Goal: Task Accomplishment & Management: Manage account settings

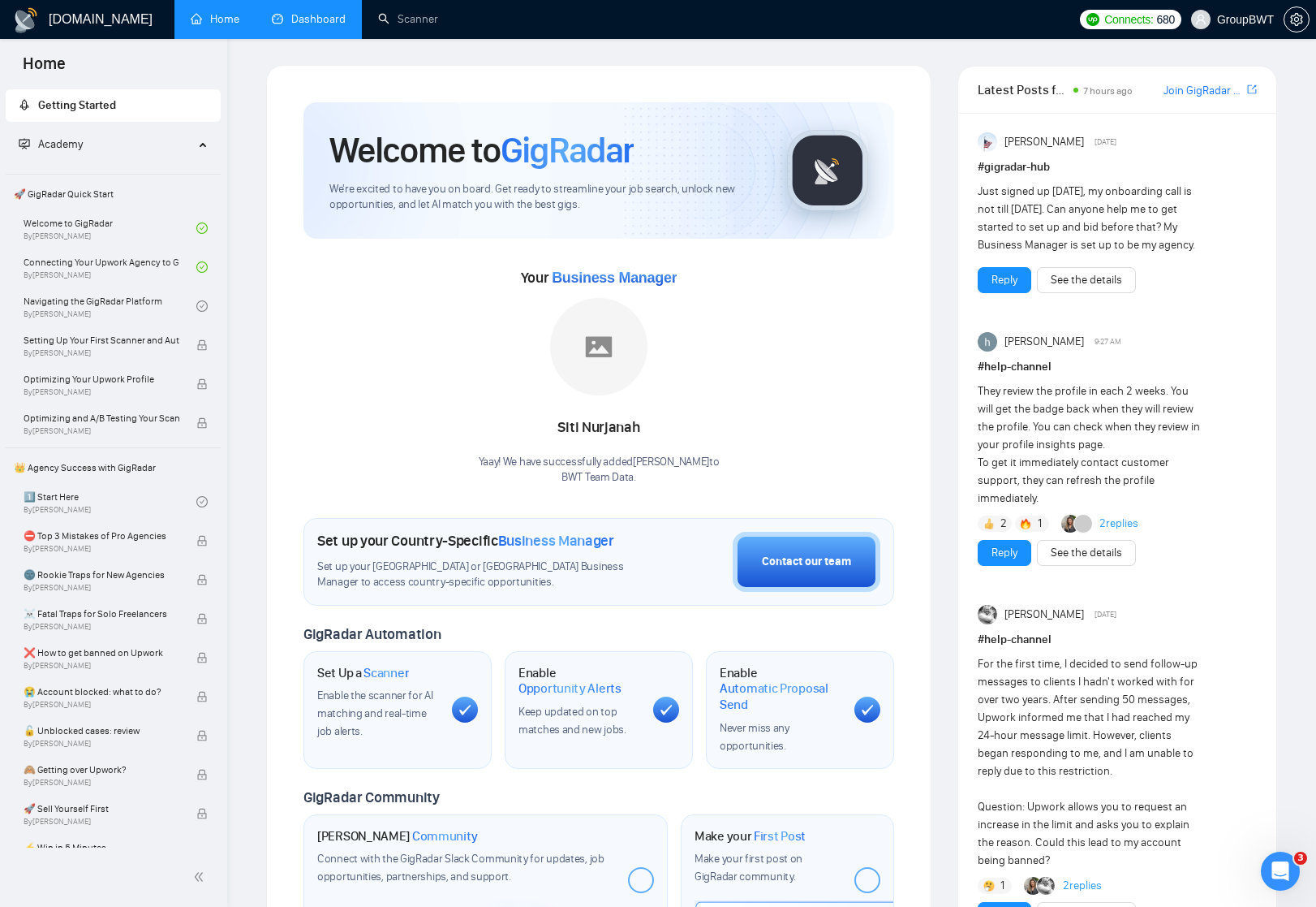
click at [317, 22] on link "Dashboard" at bounding box center [308, 19] width 74 height 14
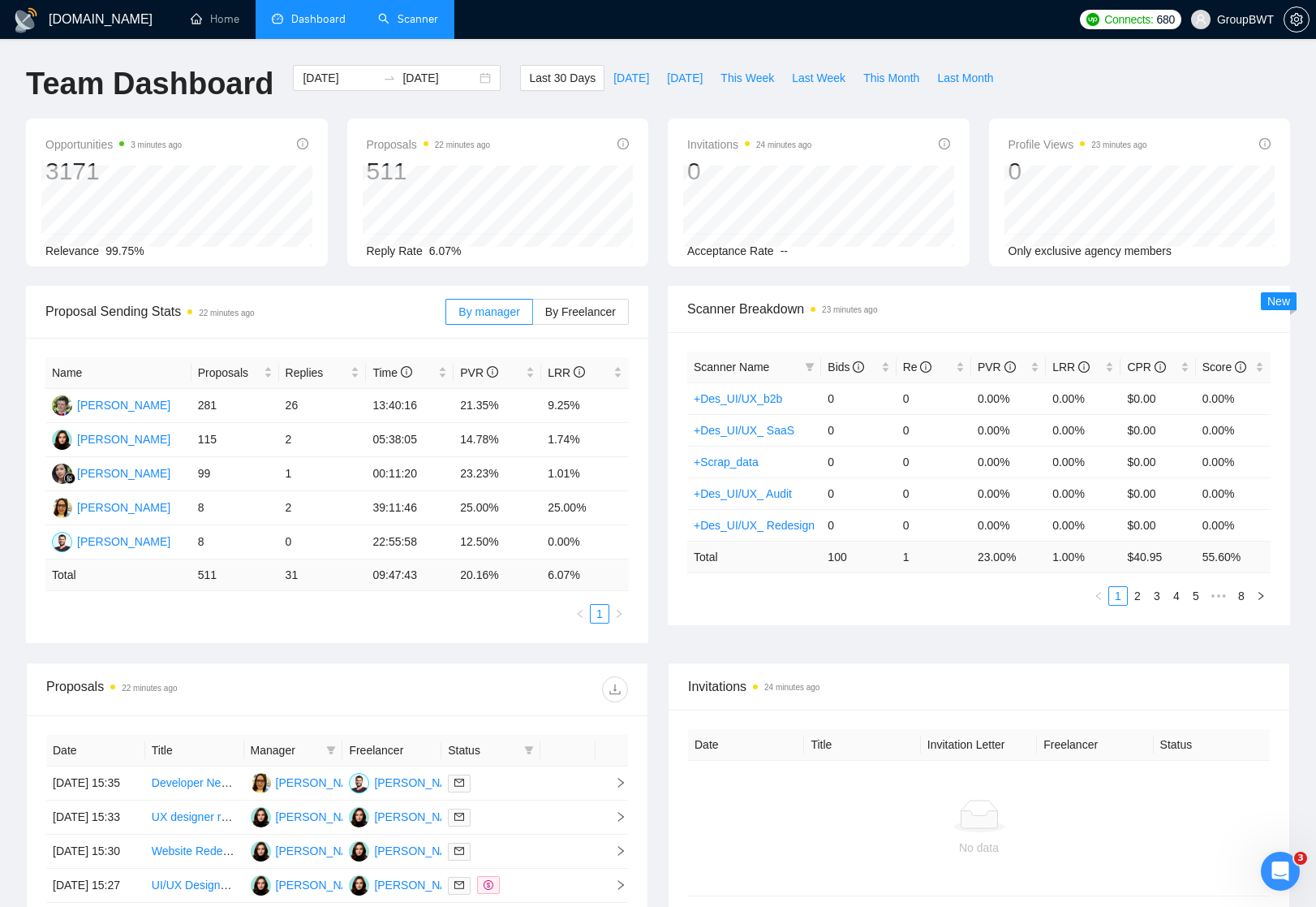
click at [429, 17] on link "Scanner" at bounding box center [407, 19] width 60 height 14
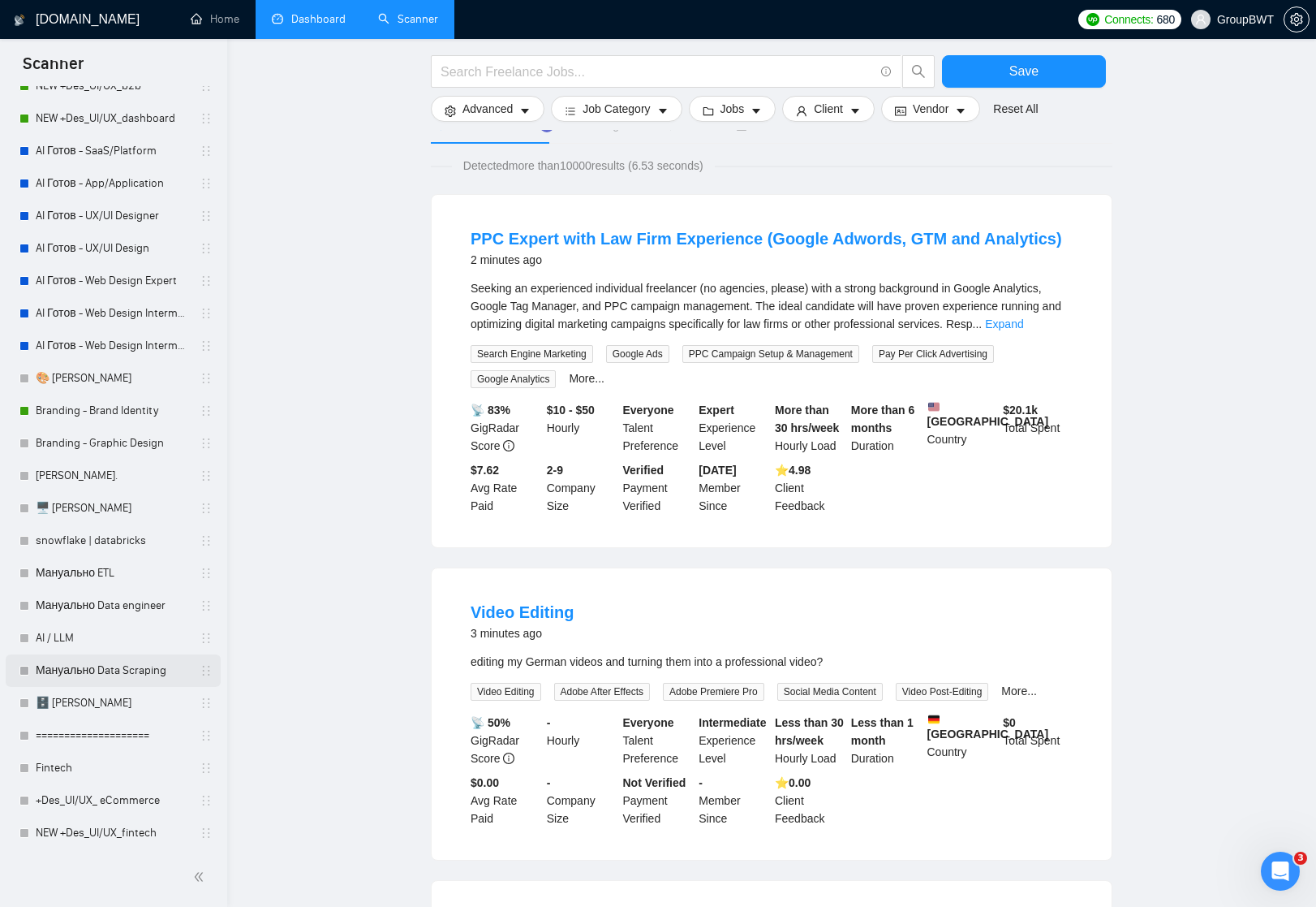
scroll to position [131, 0]
click at [69, 643] on link "AI / LLM" at bounding box center [113, 636] width 154 height 32
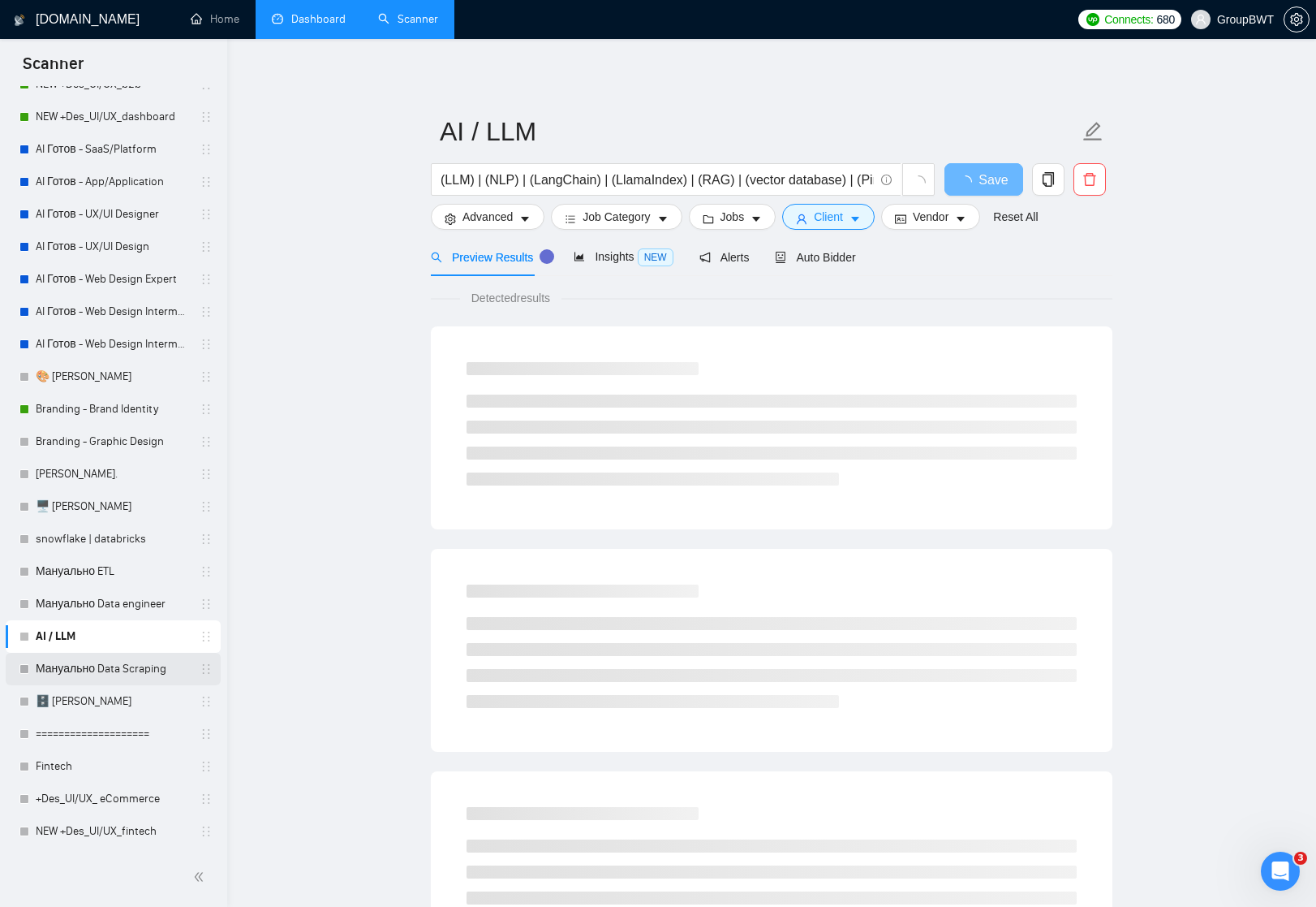
click at [94, 670] on link "Мануально Data Scraping" at bounding box center [113, 668] width 154 height 32
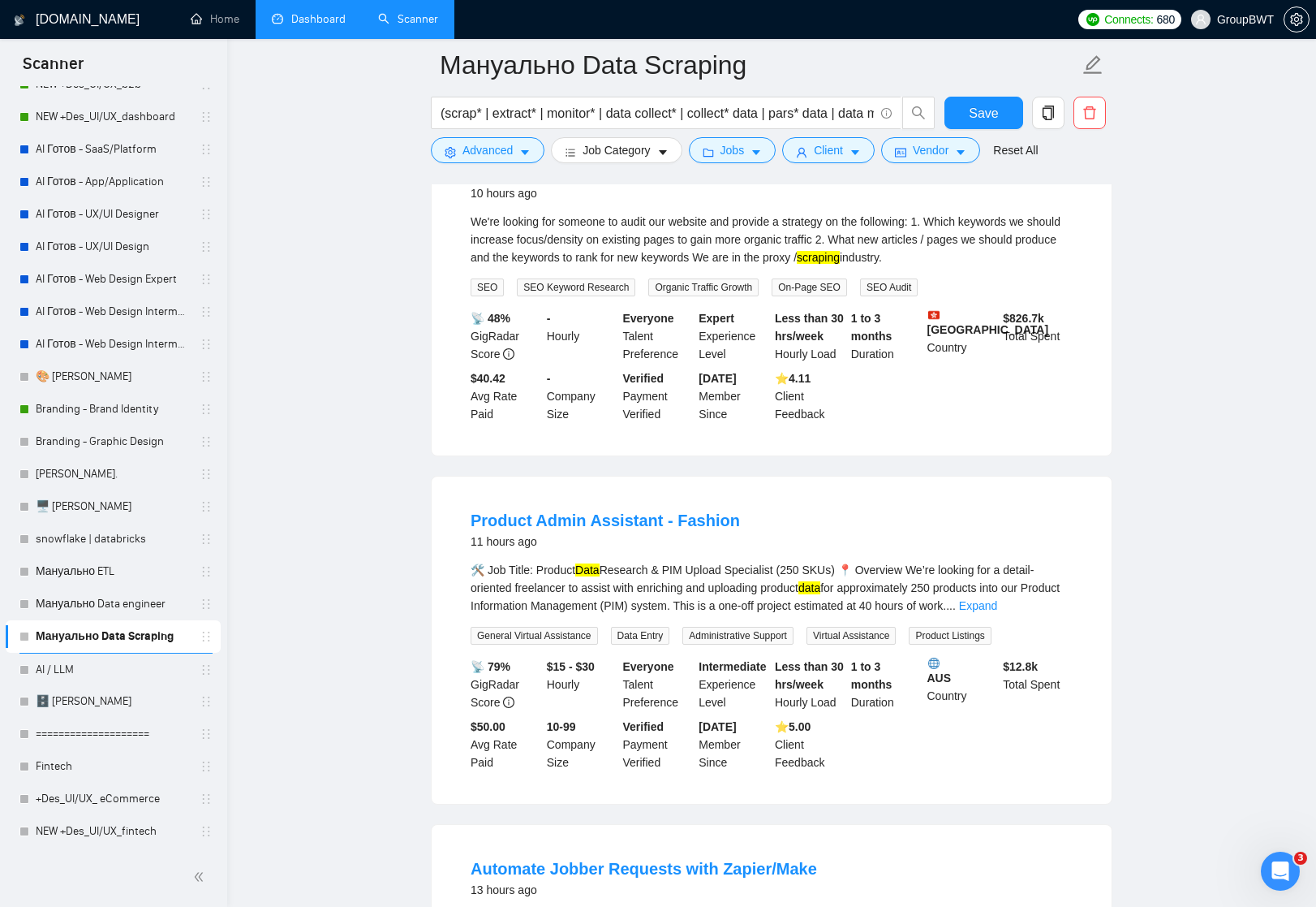
scroll to position [2023, 0]
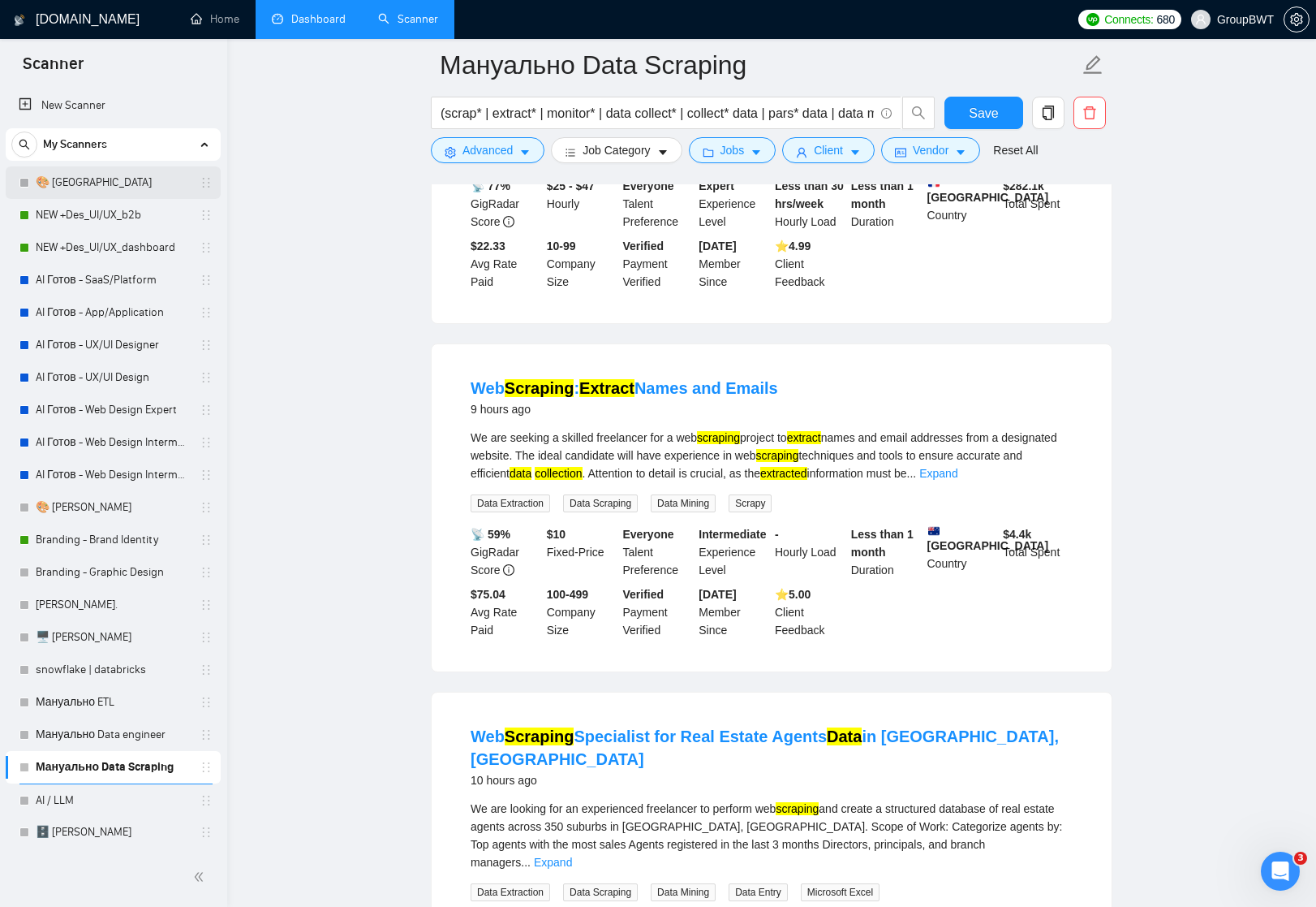
scroll to position [0, 0]
click at [84, 212] on link "NEW +Des_UI/UX_b2b" at bounding box center [113, 215] width 154 height 32
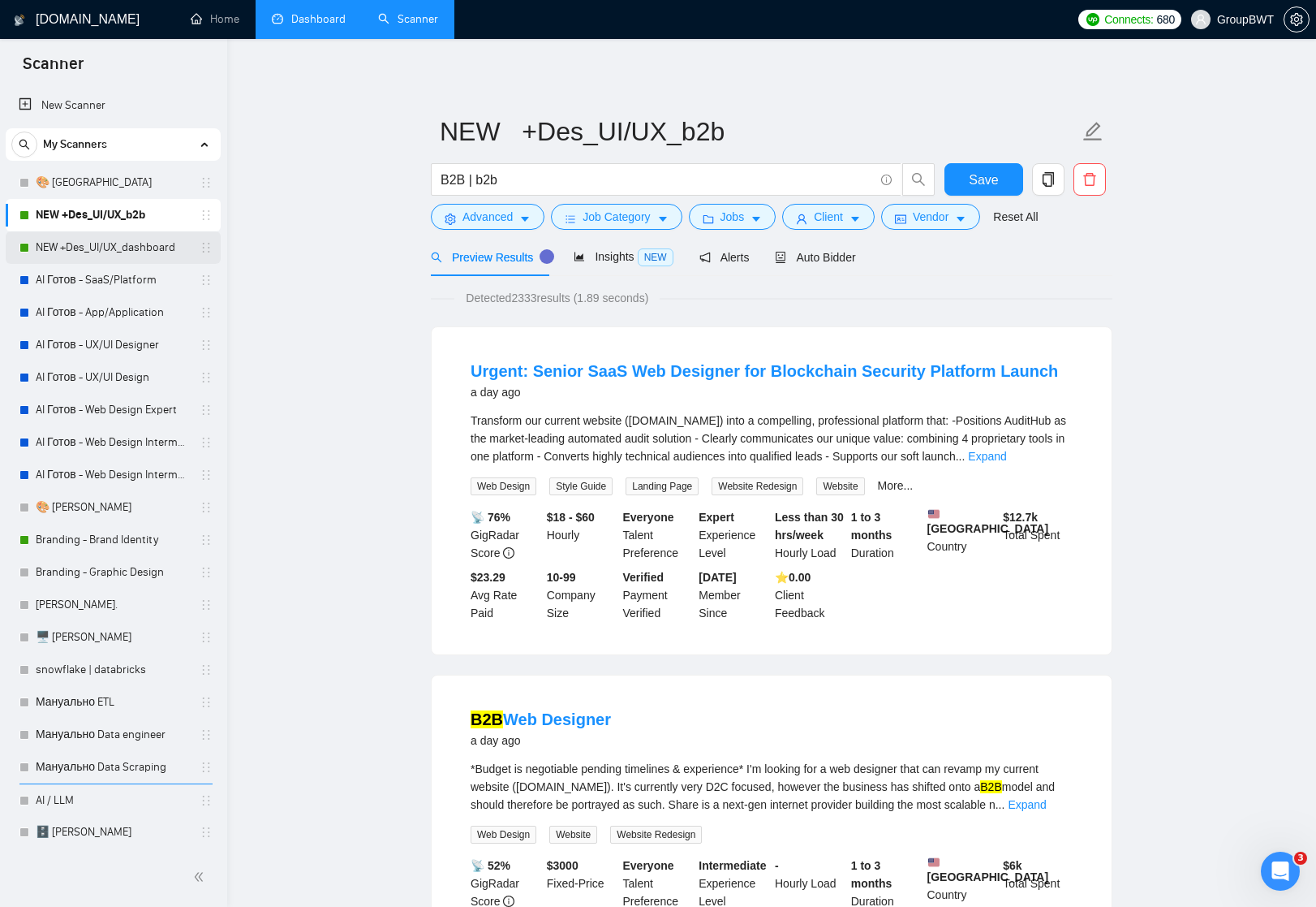
click at [108, 246] on link "NEW +Des_UI/UX_dashboard" at bounding box center [113, 247] width 154 height 32
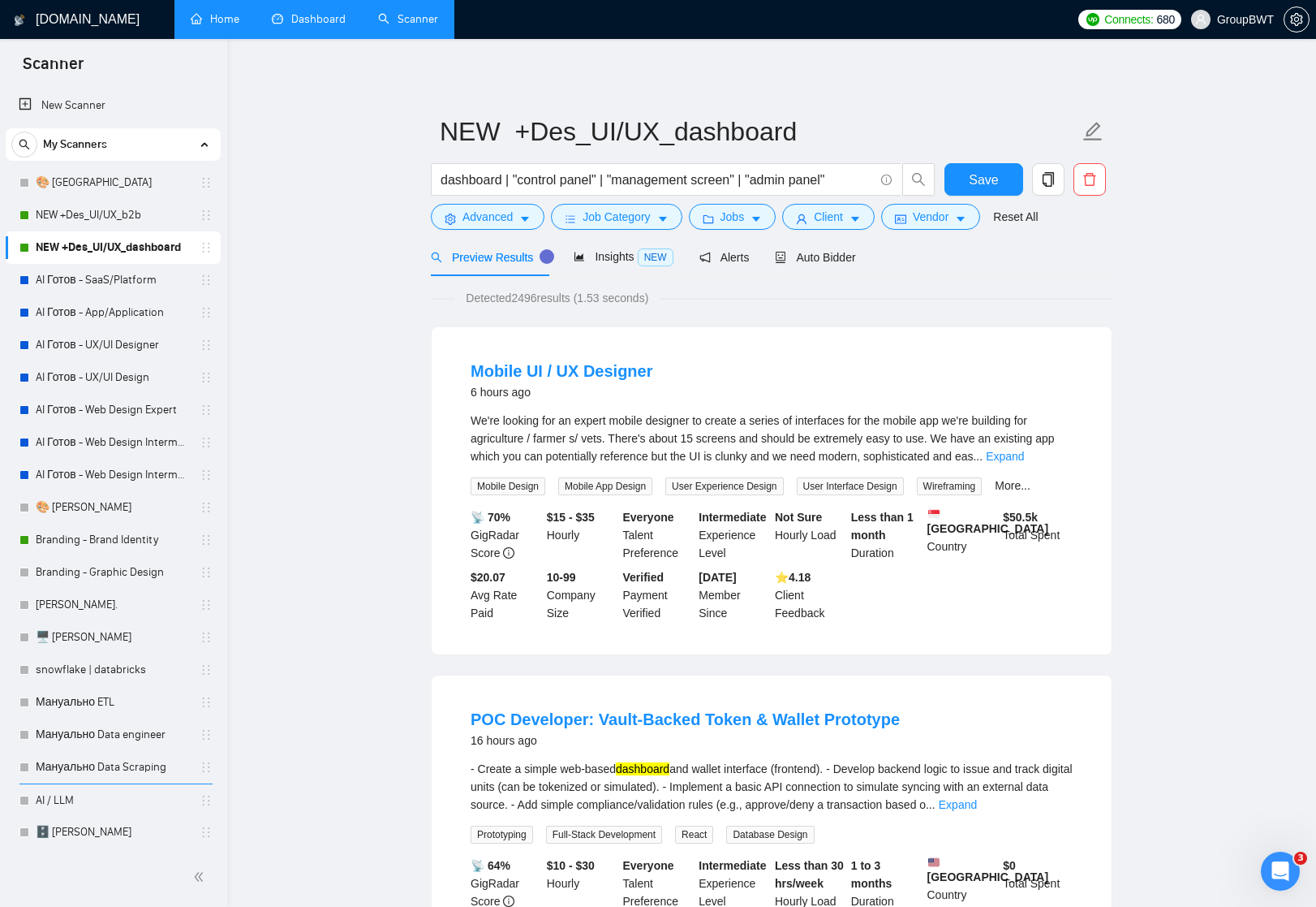
click at [219, 12] on link "Home" at bounding box center [215, 19] width 49 height 14
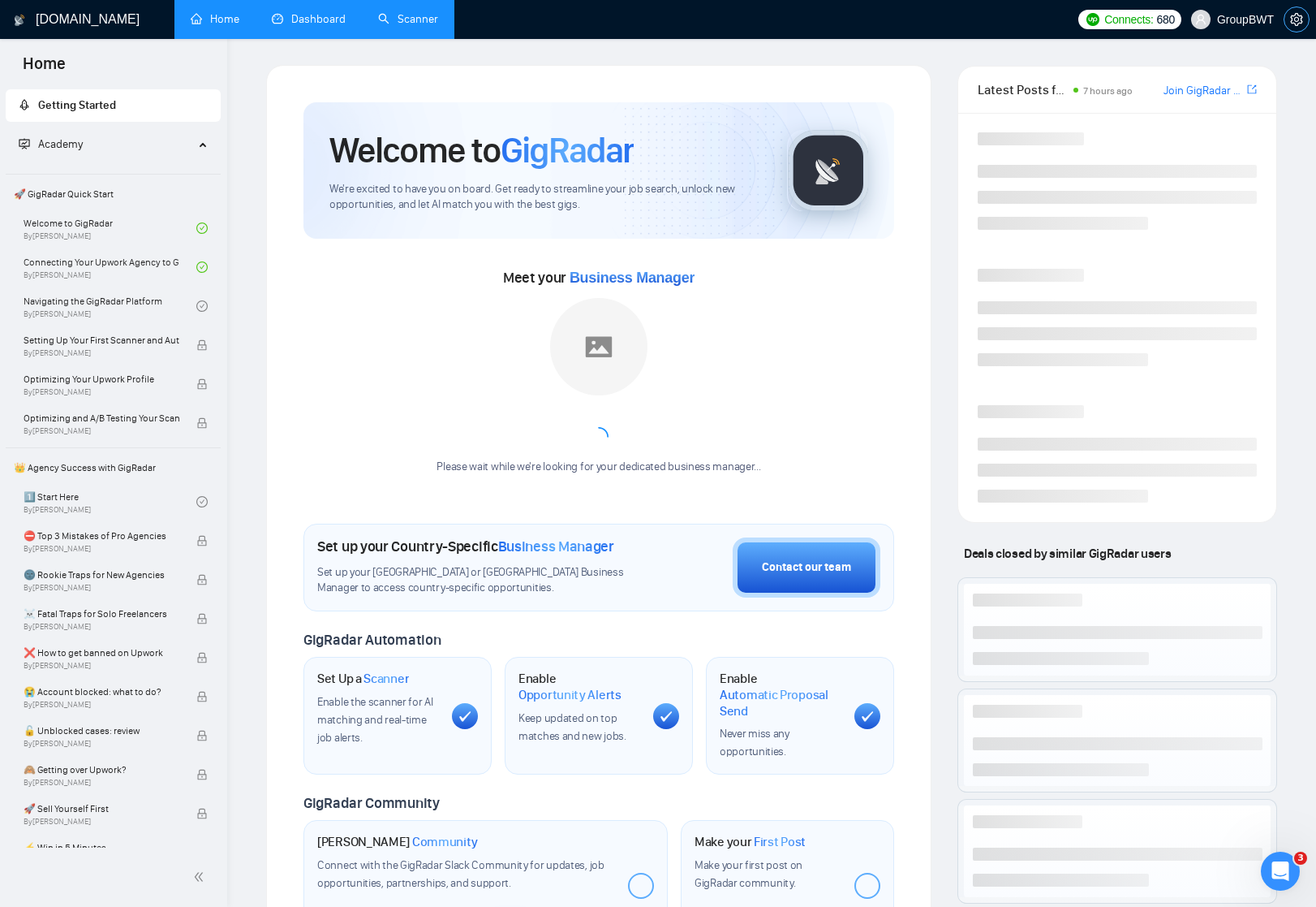
click at [1298, 20] on icon "setting" at bounding box center [1296, 19] width 12 height 13
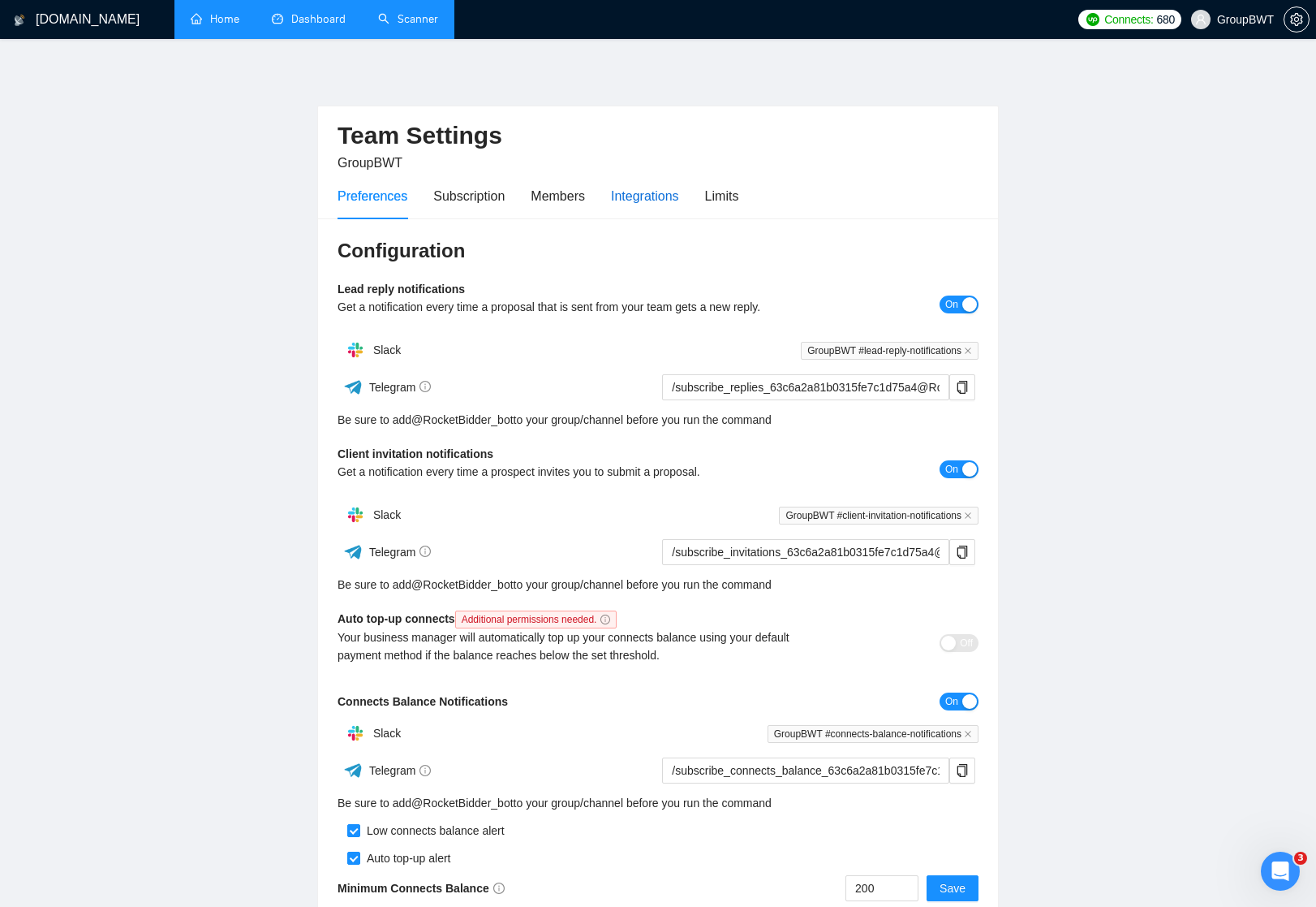
click at [652, 195] on div "Integrations" at bounding box center [645, 196] width 69 height 20
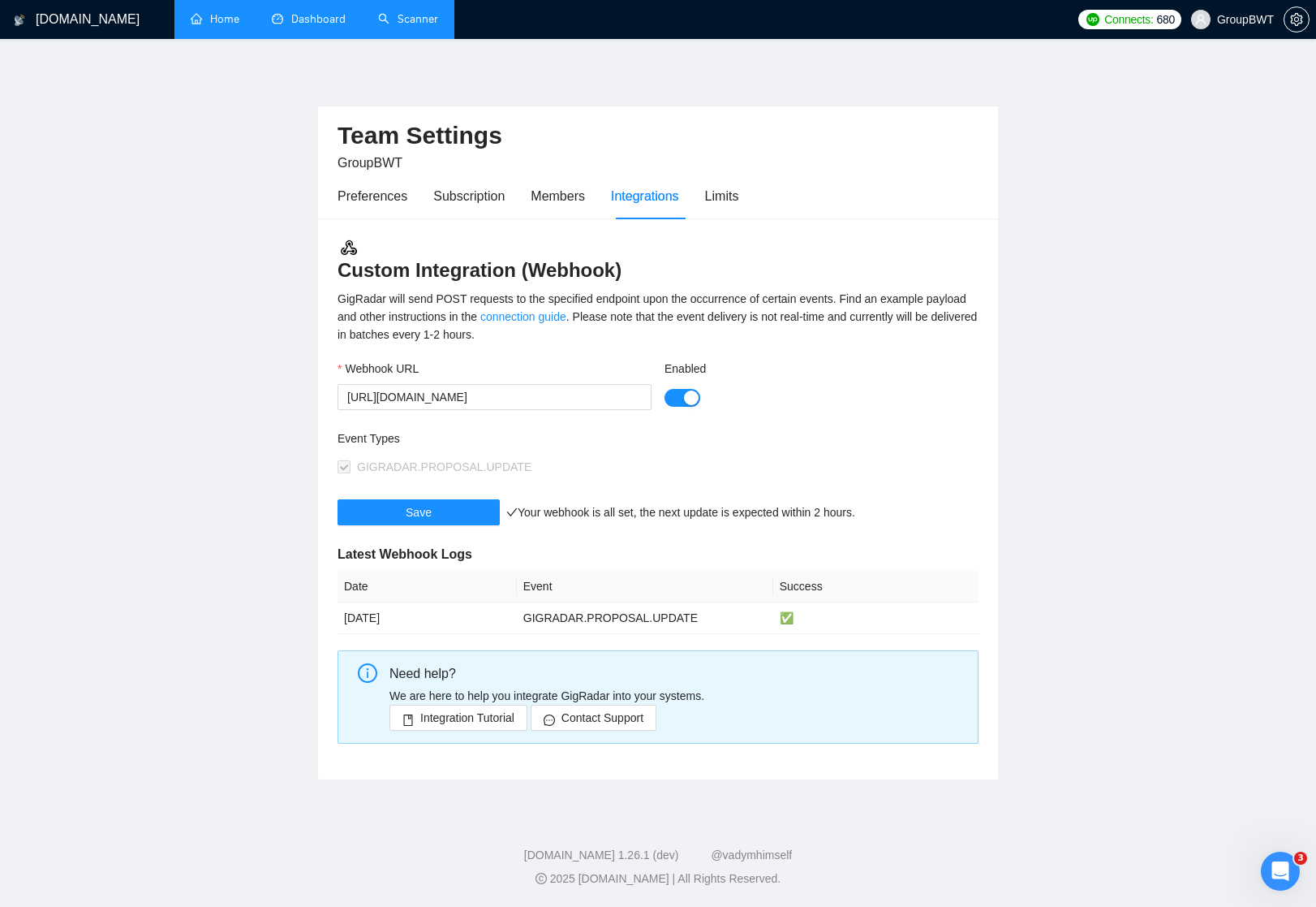
click at [689, 398] on div "button" at bounding box center [692, 397] width 15 height 15
click at [677, 396] on div "button" at bounding box center [673, 397] width 15 height 15
click at [553, 199] on div "Members" at bounding box center [558, 196] width 55 height 20
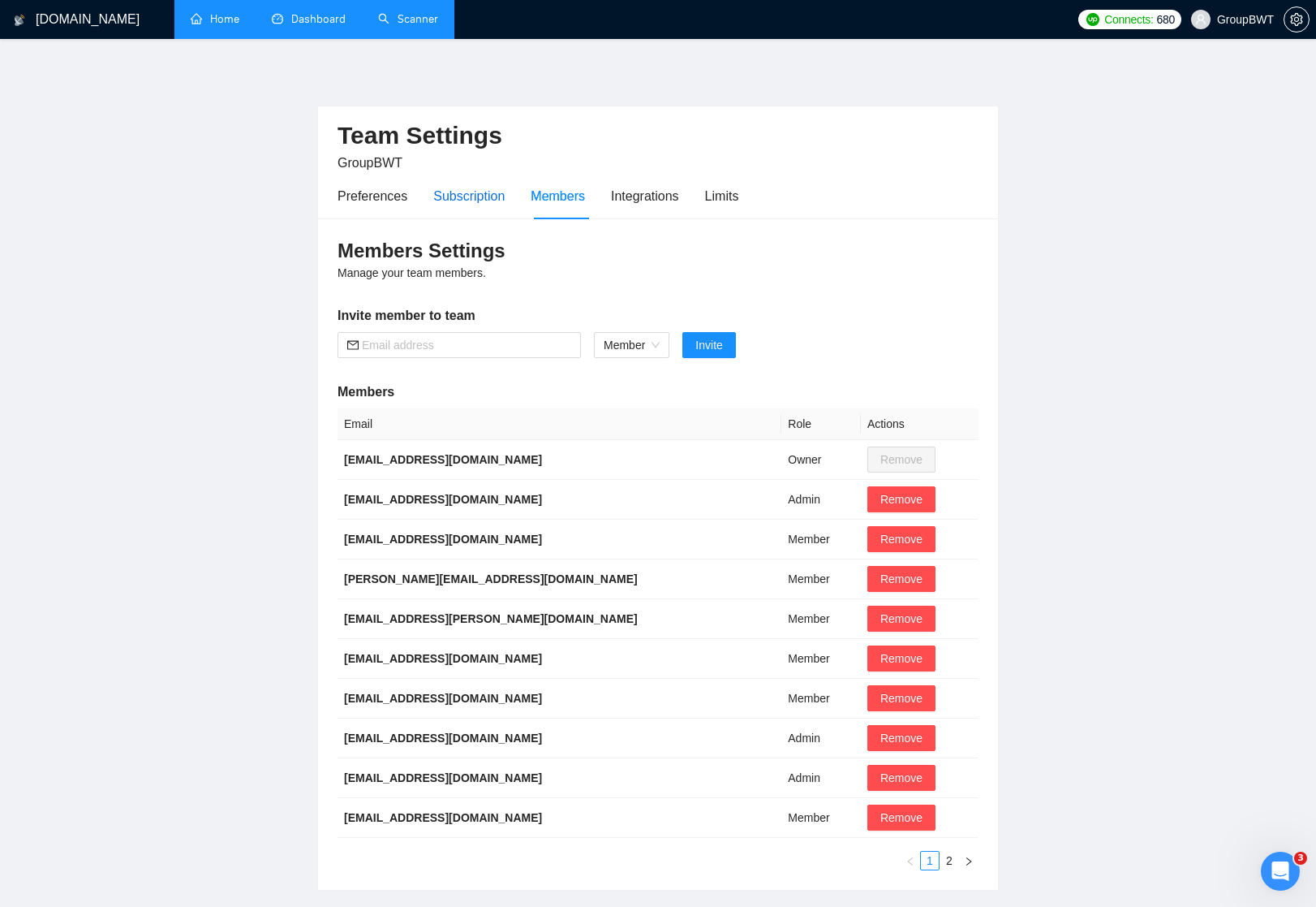
click at [473, 195] on div "Subscription" at bounding box center [469, 196] width 71 height 20
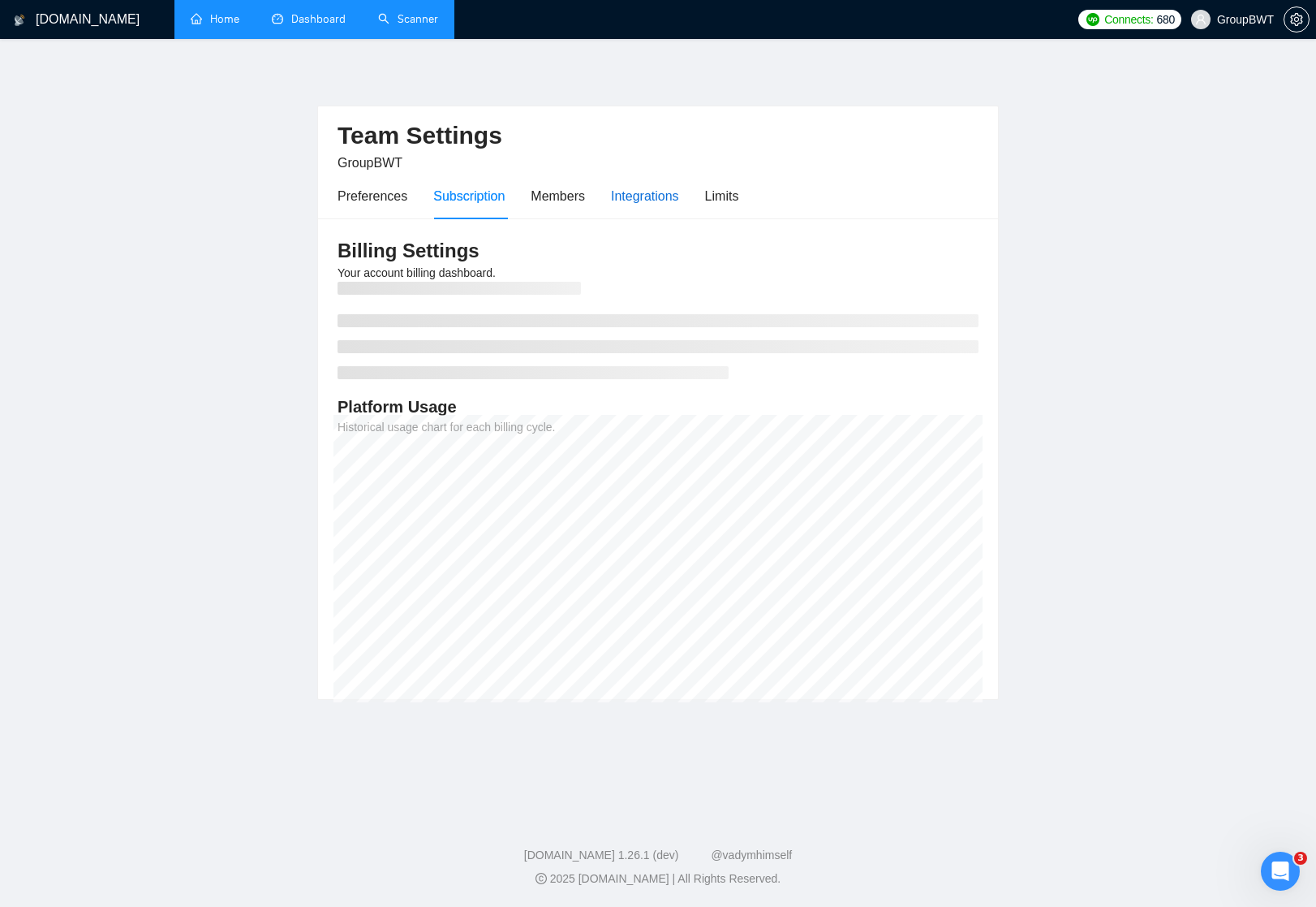
click at [662, 202] on div "Integrations" at bounding box center [645, 196] width 69 height 20
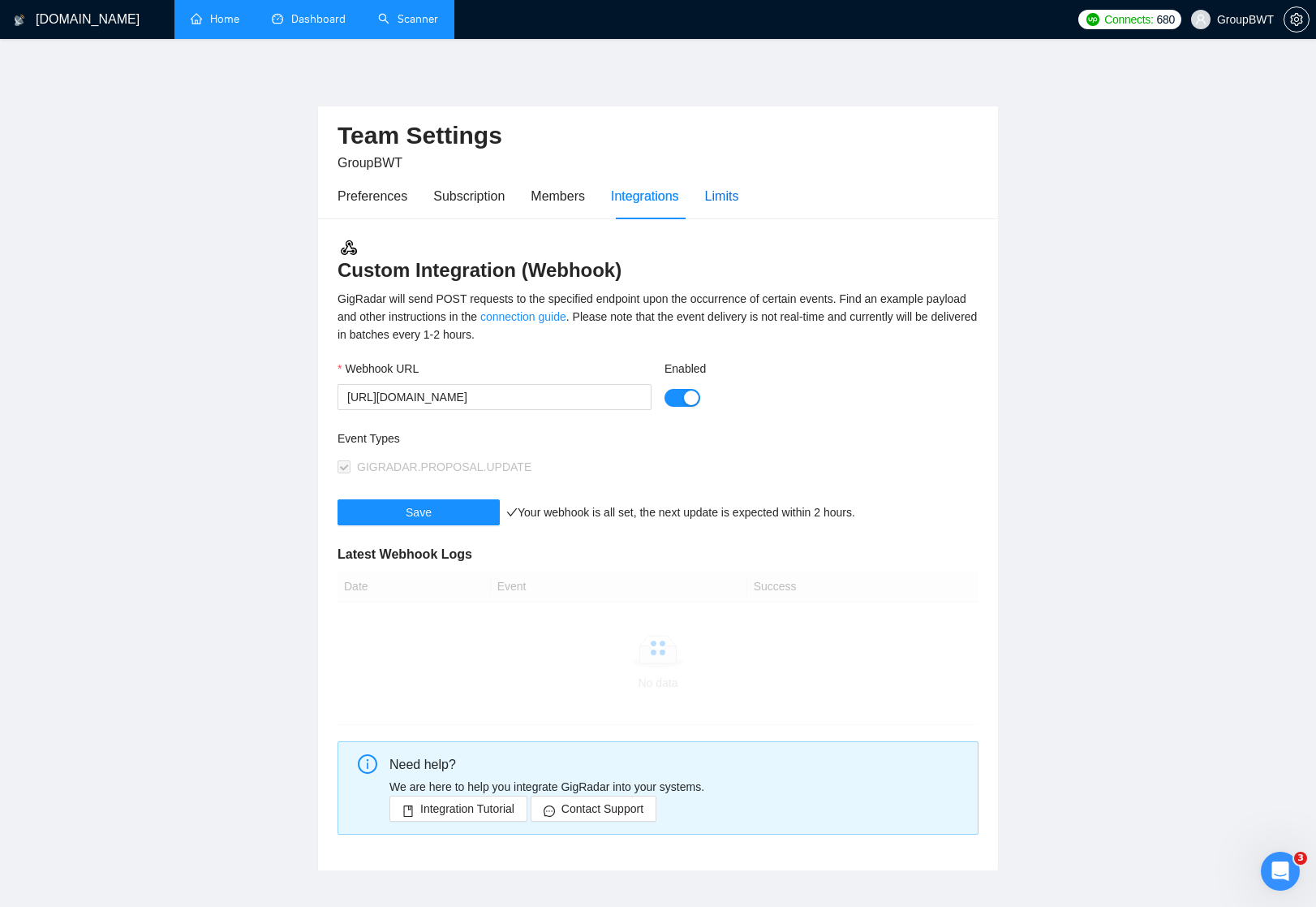
click at [730, 198] on div "Limits" at bounding box center [721, 196] width 34 height 20
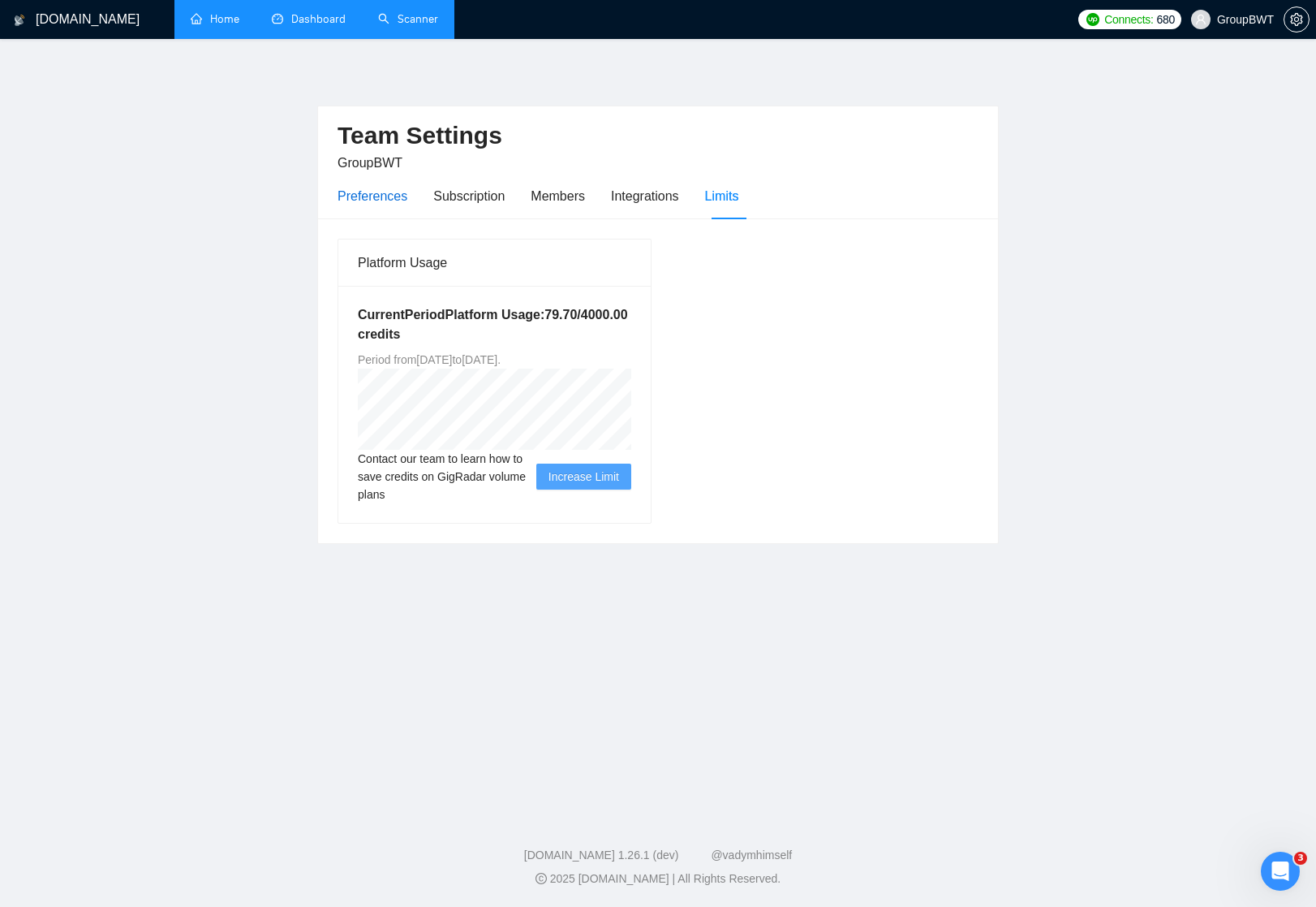
click at [390, 195] on div "Preferences" at bounding box center [371, 196] width 69 height 20
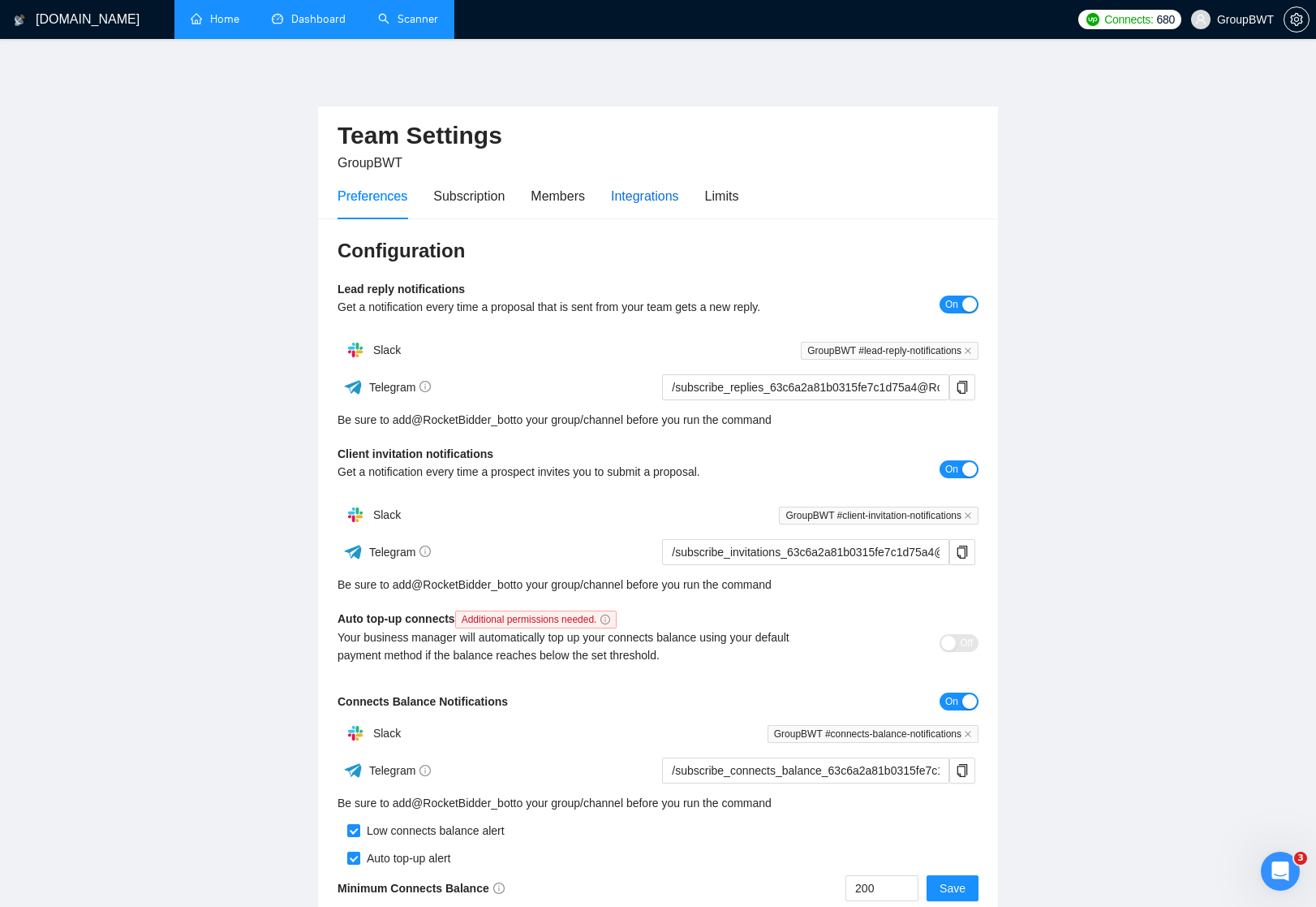
click at [668, 200] on div "Integrations" at bounding box center [645, 196] width 69 height 20
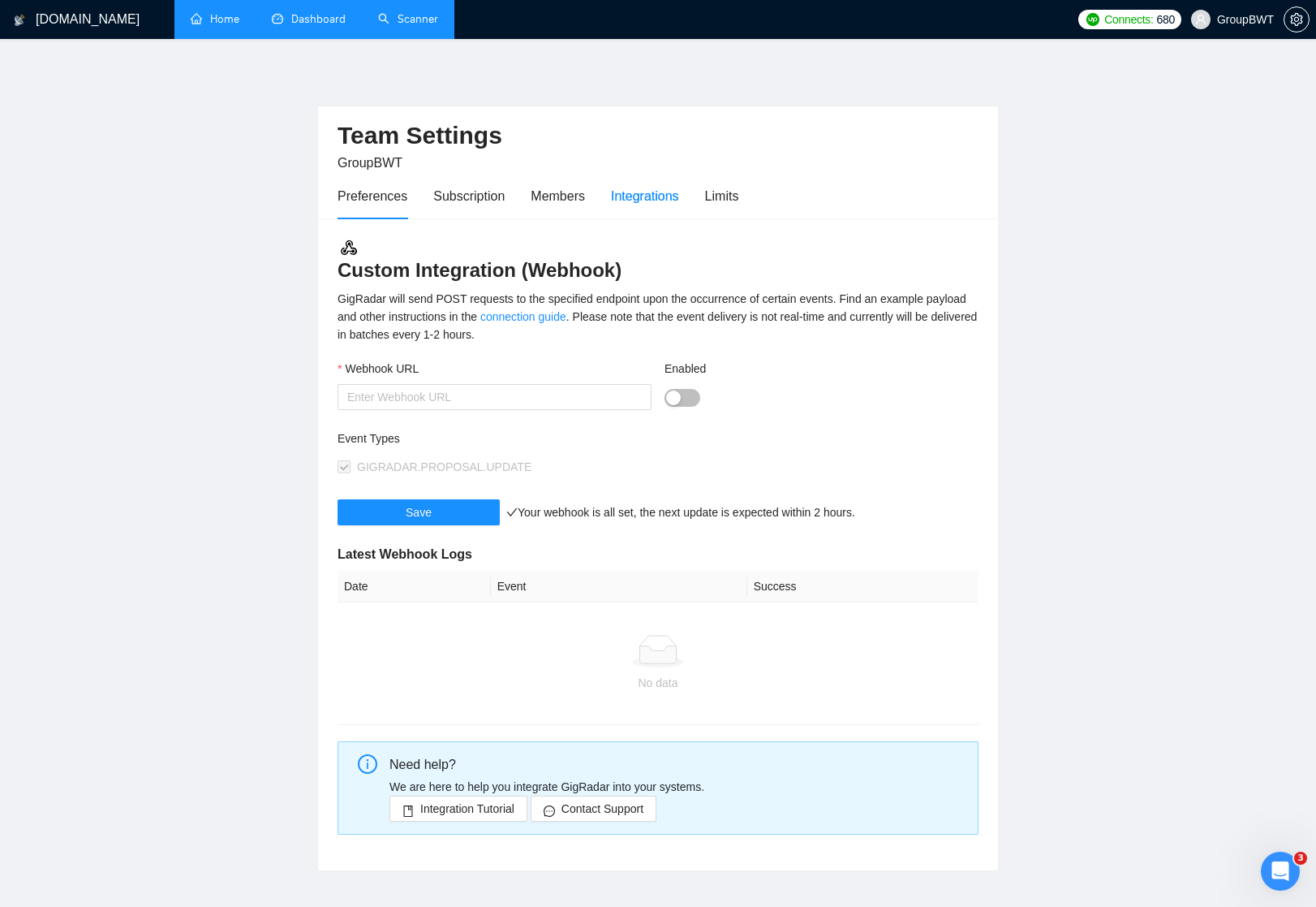
type input "[URL][DOMAIN_NAME]"
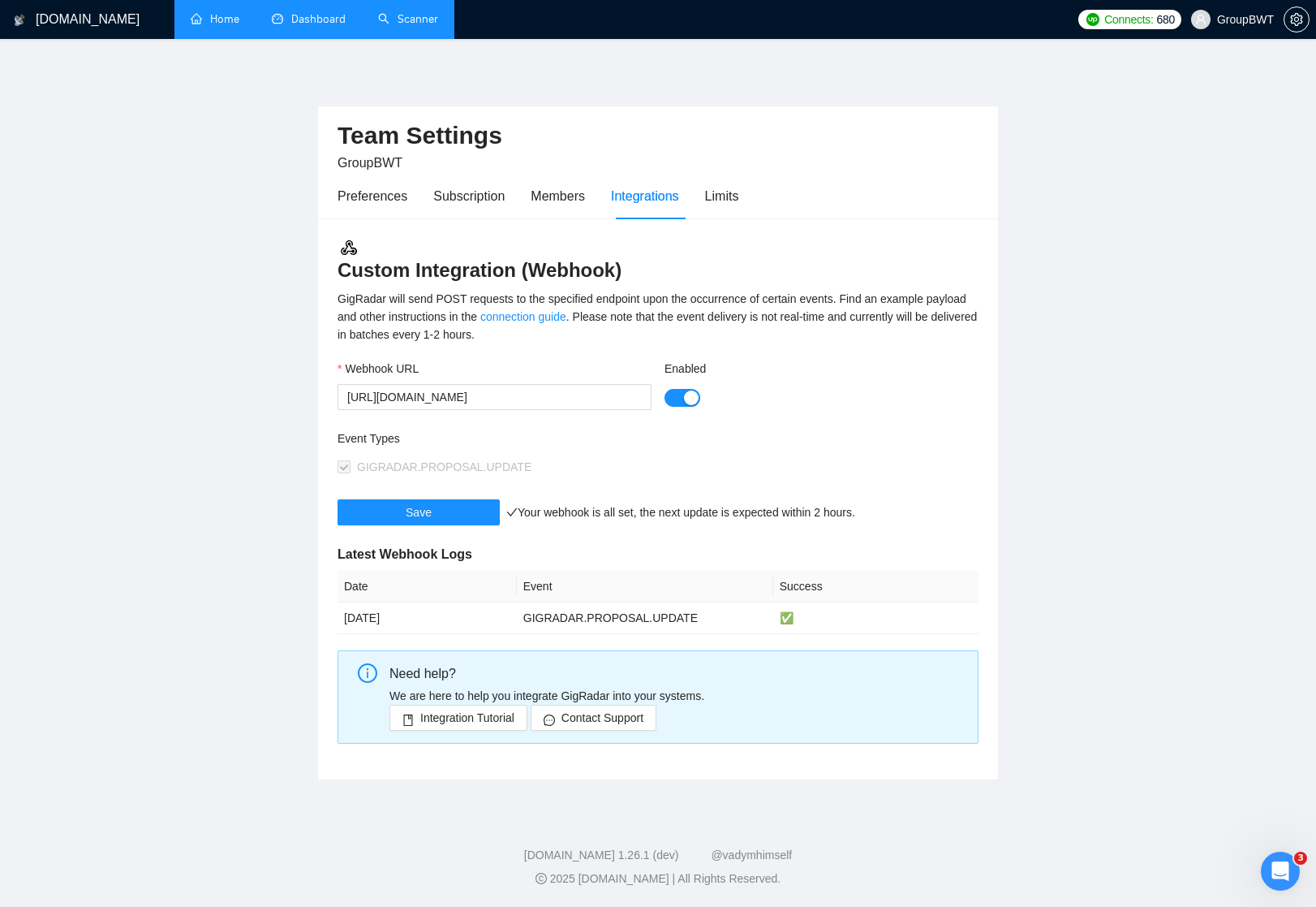
click at [307, 26] on link "Dashboard" at bounding box center [308, 19] width 74 height 14
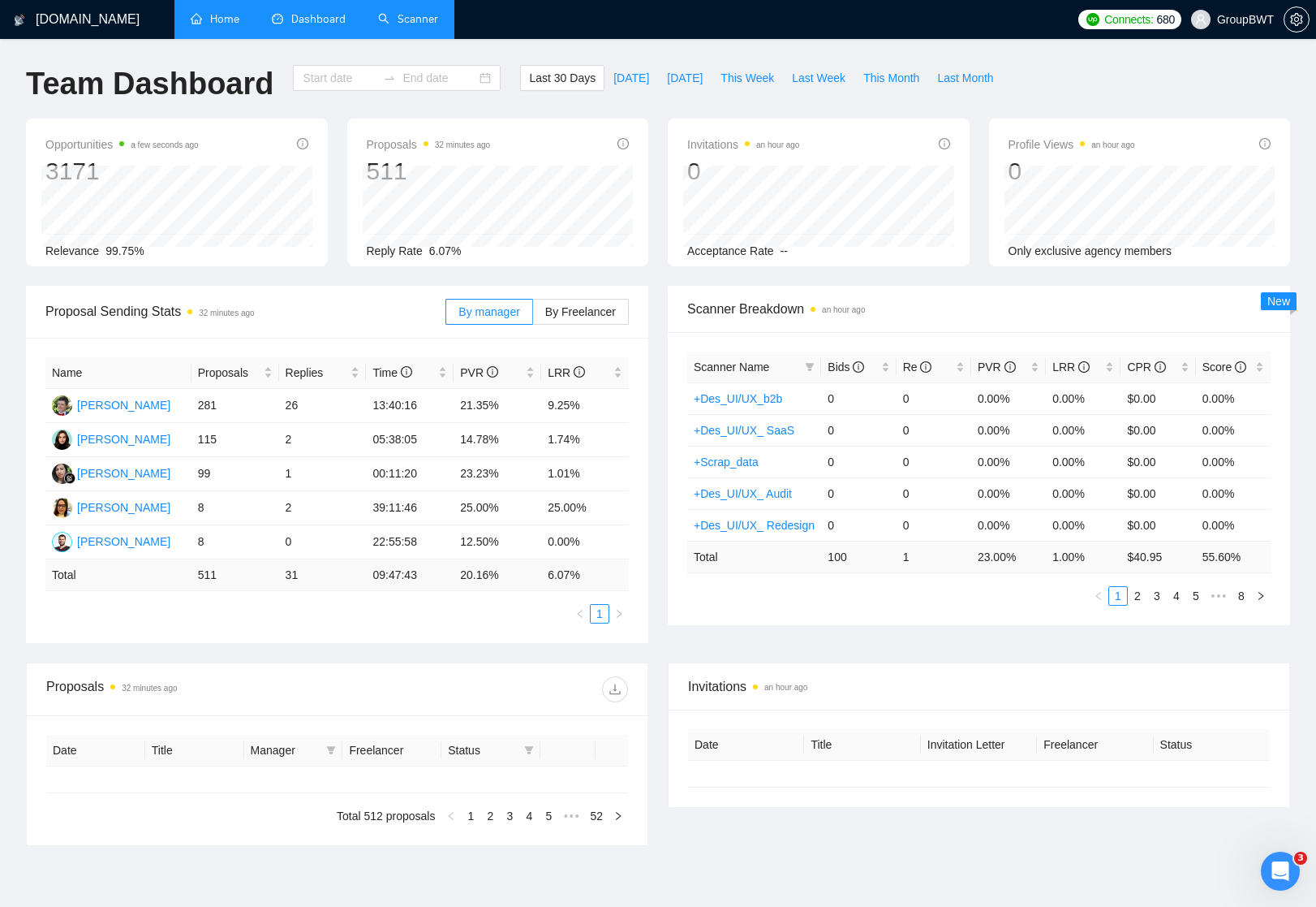
type input "[DATE]"
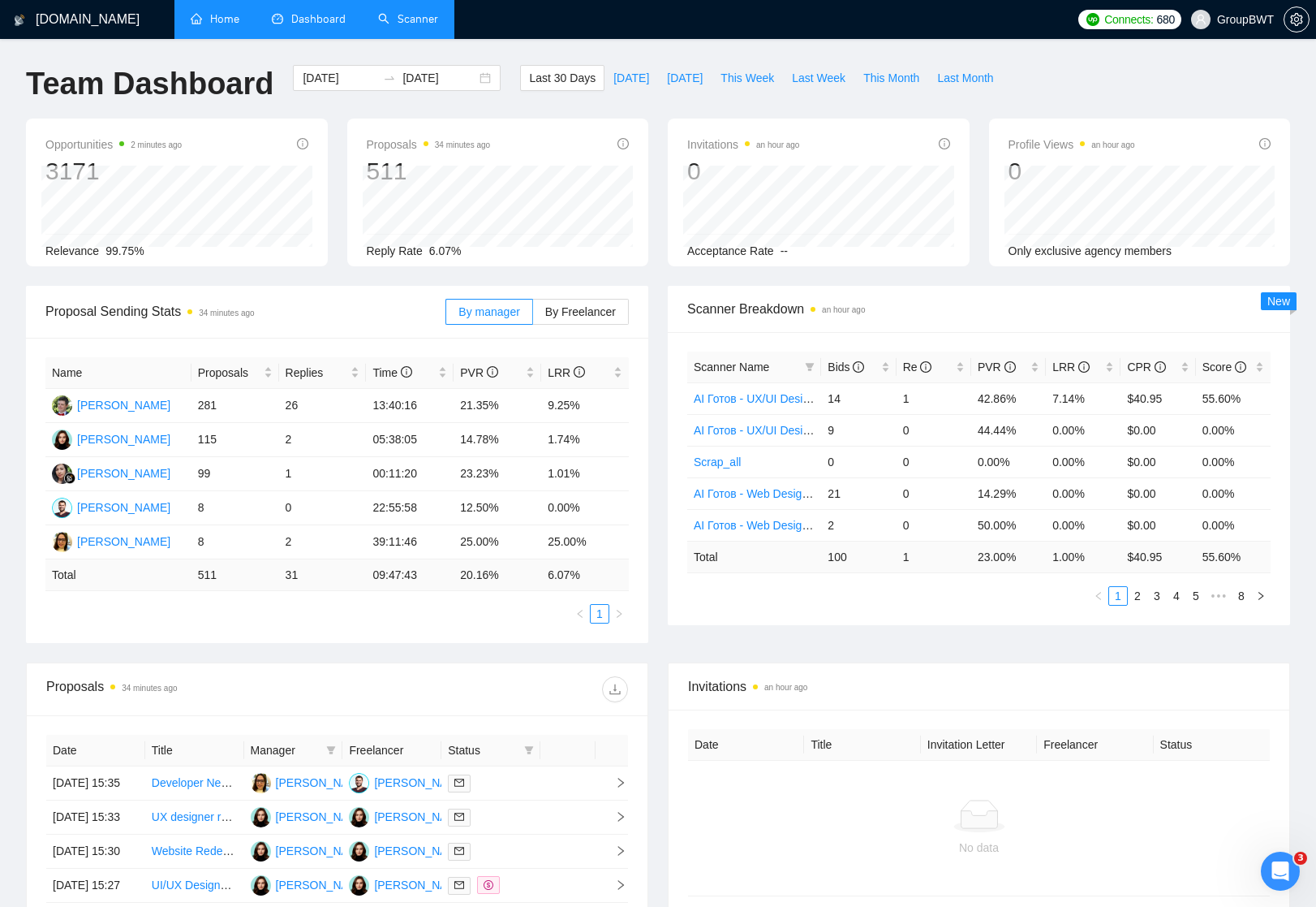
click at [1011, 83] on div "Last 30 Days [DATE] [DATE] This Week Last Week This Month Last Month" at bounding box center [760, 92] width 501 height 54
